Goal: Task Accomplishment & Management: Complete application form

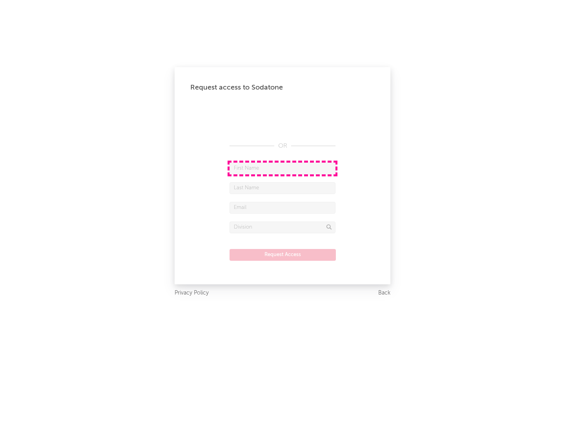
click at [282, 168] on input "text" at bounding box center [283, 168] width 106 height 12
type input "[PERSON_NAME]"
click at [282, 188] on input "text" at bounding box center [283, 188] width 106 height 12
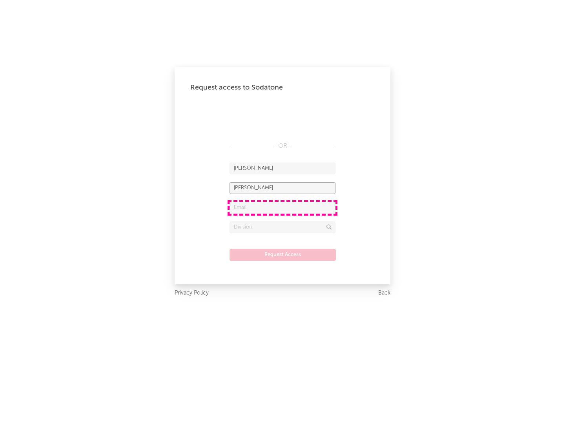
type input "[PERSON_NAME]"
click at [282, 207] on input "text" at bounding box center [283, 208] width 106 height 12
type input "[EMAIL_ADDRESS][DOMAIN_NAME]"
click at [282, 227] on input "text" at bounding box center [283, 227] width 106 height 12
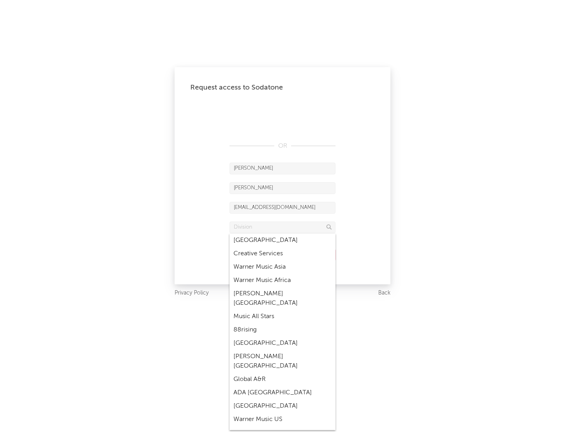
click at [280, 310] on div "Music All Stars" at bounding box center [283, 316] width 106 height 13
type input "Music All Stars"
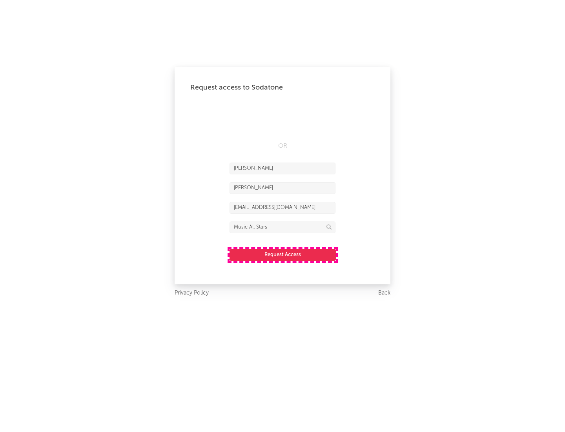
click at [282, 254] on button "Request Access" at bounding box center [283, 255] width 106 height 12
